Goal: Task Accomplishment & Management: Manage account settings

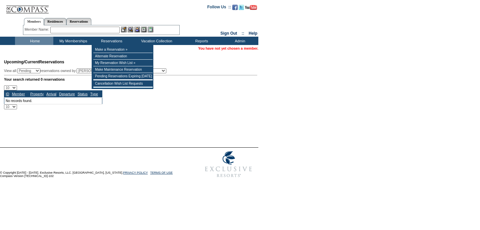
click at [110, 30] on input "text" at bounding box center [84, 30] width 69 height 7
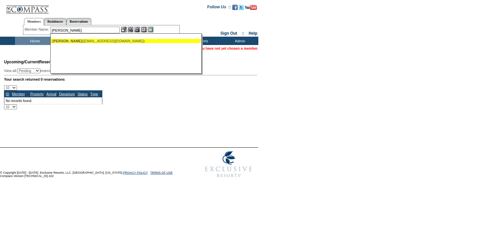
click at [120, 39] on div "[PERSON_NAME] ([EMAIL_ADDRESS][DOMAIN_NAME])" at bounding box center [125, 41] width 147 height 4
type input "[PERSON_NAME] ([EMAIL_ADDRESS][DOMAIN_NAME])"
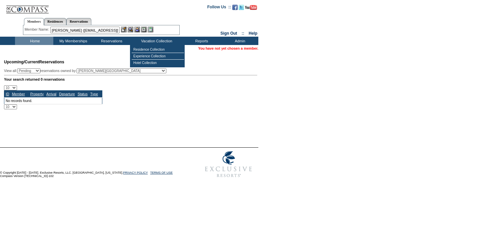
click at [133, 32] on img at bounding box center [131, 30] width 6 height 6
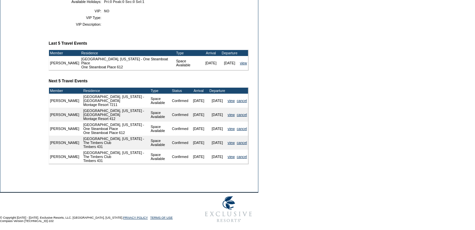
scroll to position [210, 0]
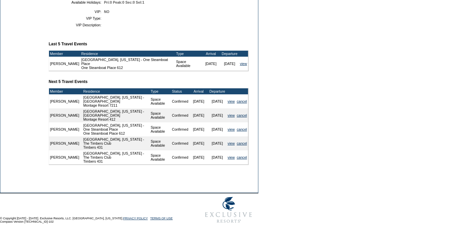
drag, startPoint x: 187, startPoint y: 66, endPoint x: 221, endPoint y: 66, distance: 33.6
click at [221, 66] on tr "Morgan Brown Steamboat Springs, Colorado - One Steamboat Place One Steamboat Pl…" at bounding box center [148, 64] width 199 height 14
drag, startPoint x: 186, startPoint y: 109, endPoint x: 206, endPoint y: 109, distance: 20.6
click at [206, 108] on tr "Morgan Brown Laguna Beach, California - Montage Laguna Beach Montage Resort 721…" at bounding box center [148, 101] width 199 height 14
drag, startPoint x: 207, startPoint y: 119, endPoint x: 215, endPoint y: 121, distance: 8.9
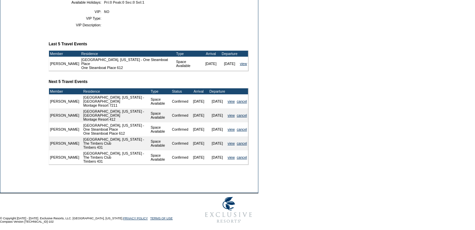
click at [215, 120] on td "10/18/25" at bounding box center [217, 115] width 19 height 14
drag, startPoint x: 188, startPoint y: 140, endPoint x: 202, endPoint y: 139, distance: 14.3
click at [202, 136] on td "12/5/25" at bounding box center [198, 129] width 19 height 14
drag, startPoint x: 187, startPoint y: 153, endPoint x: 197, endPoint y: 152, distance: 10.3
click at [196, 150] on td "12/19/25" at bounding box center [198, 143] width 19 height 14
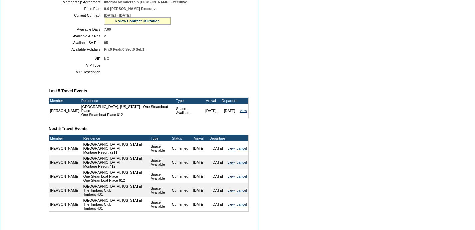
scroll to position [162, 0]
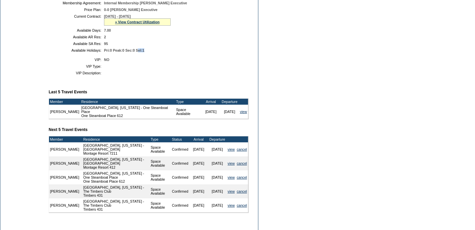
click at [166, 52] on td "Pri:0 Peak:0 Sec:0 Sel:1" at bounding box center [175, 50] width 142 height 4
click at [142, 88] on td "Member Account Details Primary Member: Member Since: 8/25/2025 Member Name: Mor…" at bounding box center [151, 67] width 205 height 315
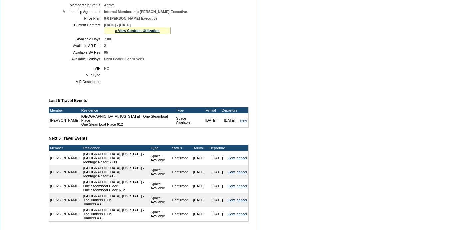
scroll to position [153, 0]
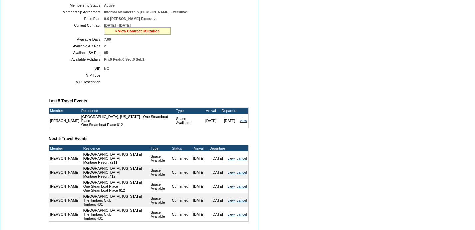
click at [126, 33] on link "» View Contract Utilization" at bounding box center [137, 31] width 45 height 4
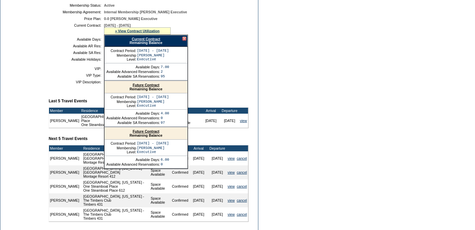
click at [206, 55] on td "95" at bounding box center [175, 53] width 142 height 4
click at [186, 41] on div at bounding box center [184, 39] width 4 height 4
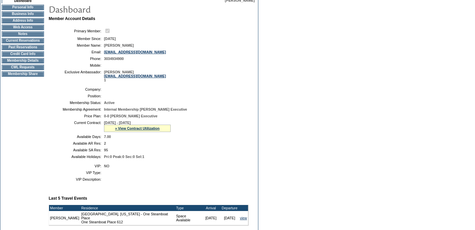
scroll to position [28, 0]
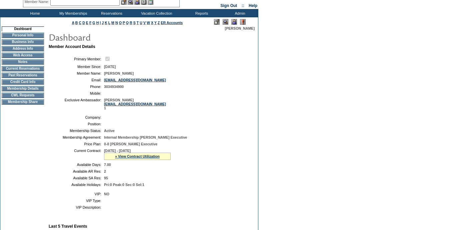
click at [30, 71] on td "Current Reservations" at bounding box center [23, 68] width 42 height 5
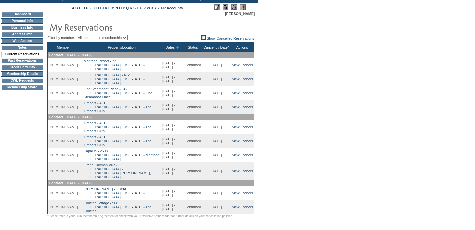
scroll to position [44, 0]
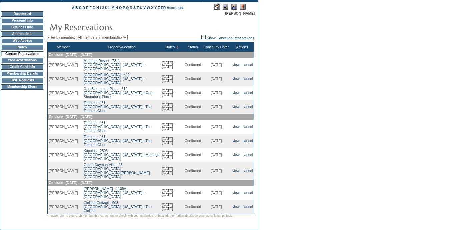
drag, startPoint x: 148, startPoint y: 144, endPoint x: 167, endPoint y: 148, distance: 19.6
click at [167, 148] on td "[DATE] - [DATE]" at bounding box center [172, 141] width 23 height 14
drag, startPoint x: 148, startPoint y: 155, endPoint x: 162, endPoint y: 159, distance: 14.6
click at [162, 159] on td "[DATE] - [DATE]" at bounding box center [172, 155] width 23 height 14
drag, startPoint x: 146, startPoint y: 167, endPoint x: 166, endPoint y: 171, distance: 19.7
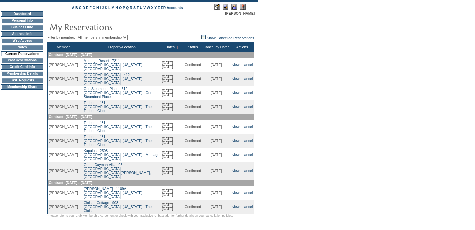
click at [166, 171] on td "5/30/2026 - 6/6/2026" at bounding box center [172, 171] width 23 height 18
drag, startPoint x: 148, startPoint y: 187, endPoint x: 160, endPoint y: 191, distance: 13.3
click at [161, 191] on td "3/20/2027 - 3/27/2027" at bounding box center [172, 193] width 23 height 14
drag, startPoint x: 148, startPoint y: 201, endPoint x: 163, endPoint y: 203, distance: 15.4
click at [163, 203] on td "8/8/2027 - 8/15/2027" at bounding box center [172, 206] width 23 height 14
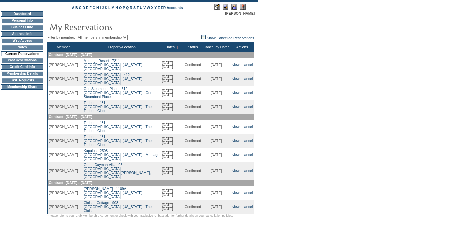
click at [161, 168] on td "5/30/2026 - 6/6/2026" at bounding box center [172, 171] width 23 height 18
drag, startPoint x: 149, startPoint y: 168, endPoint x: 168, endPoint y: 173, distance: 20.0
click at [168, 173] on td "5/30/2026 - 6/6/2026" at bounding box center [172, 171] width 23 height 18
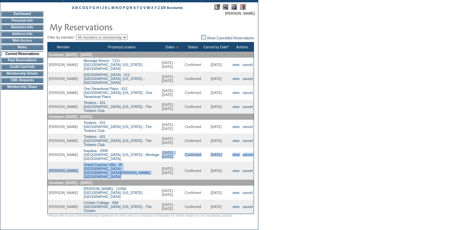
drag, startPoint x: 150, startPoint y: 155, endPoint x: 163, endPoint y: 163, distance: 15.3
click at [163, 163] on tbody "Member Property/Location Dates Status Cancel by Date* Actions Contract: 8/1/202…" at bounding box center [151, 128] width 206 height 172
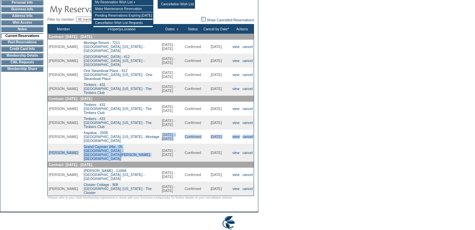
scroll to position [63, 0]
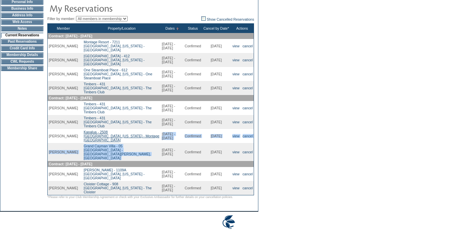
click at [128, 139] on link "Kapalua - 2508 Maui, Hawaii - Montage Kapalua Bay" at bounding box center [122, 136] width 76 height 12
